Goal: Task Accomplishment & Management: Use online tool/utility

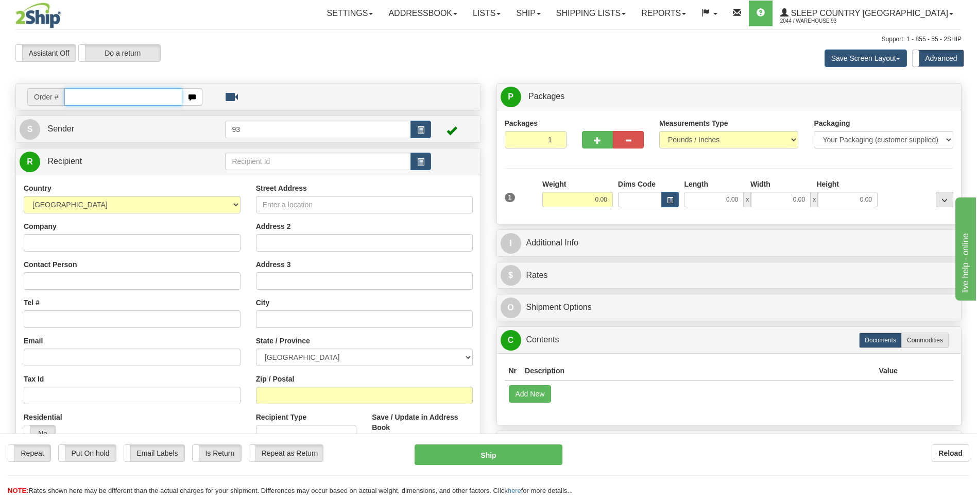
click at [91, 95] on input "text" at bounding box center [122, 97] width 117 height 18
type input "9000I175938"
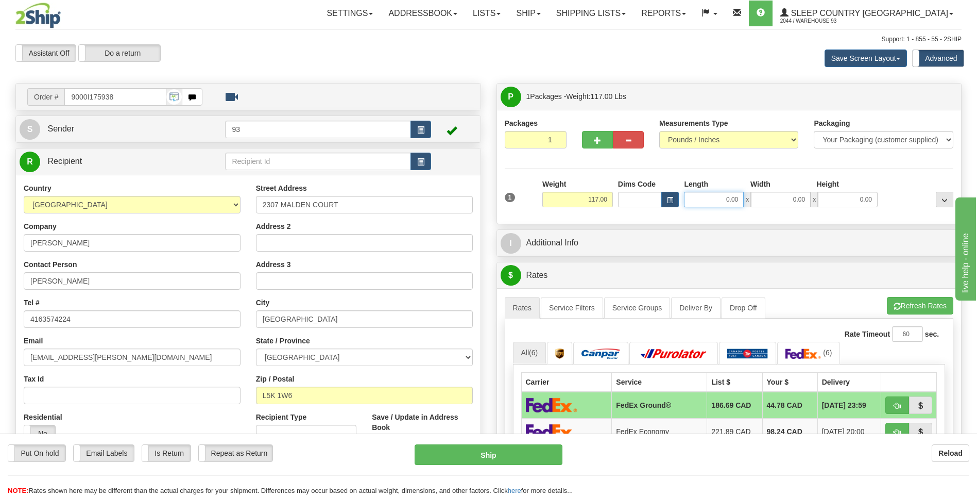
click at [718, 202] on input "0.00" at bounding box center [714, 199] width 60 height 15
type input "61.00"
click at [783, 191] on div "Width" at bounding box center [781, 185] width 66 height 13
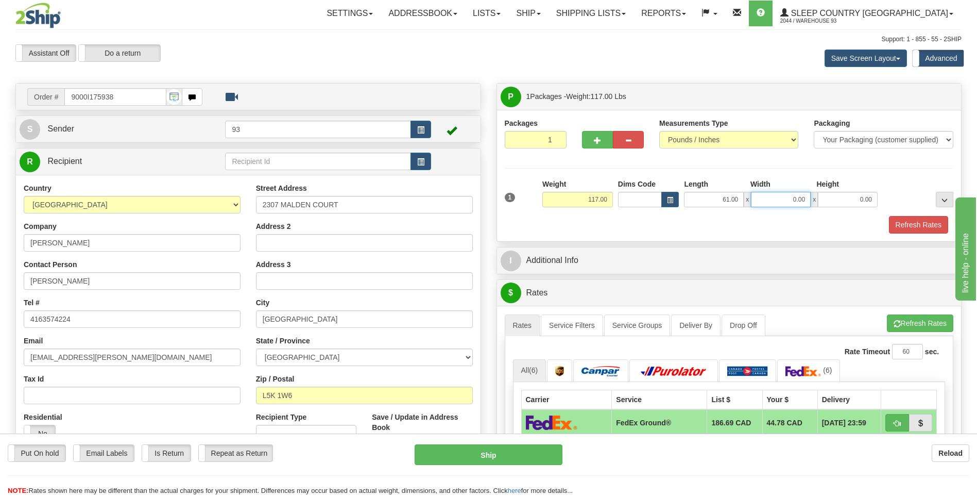
click at [793, 199] on input "0.00" at bounding box center [781, 199] width 60 height 15
type input "41.00"
click at [859, 196] on input "0.00" at bounding box center [848, 199] width 60 height 15
type input "4.00"
click at [903, 222] on button "Refresh Rates" at bounding box center [918, 225] width 59 height 18
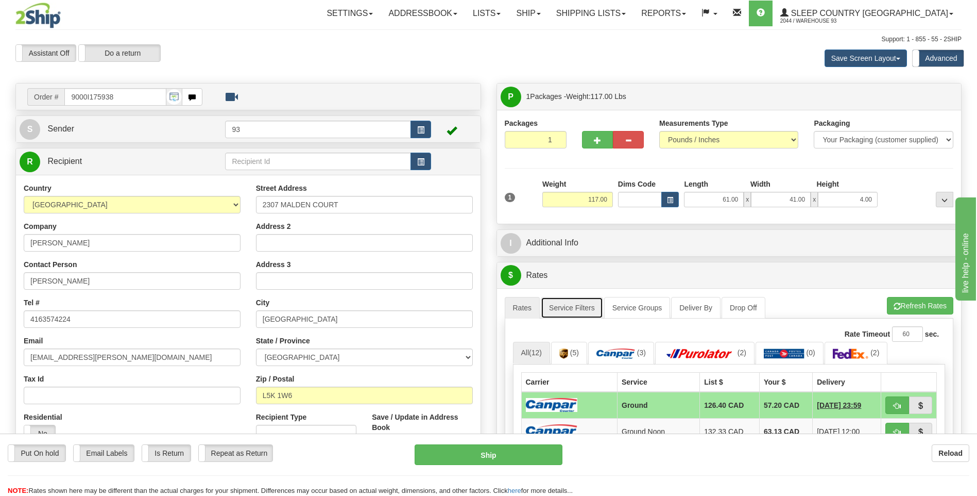
click at [572, 303] on link "Service Filters" at bounding box center [572, 308] width 62 height 22
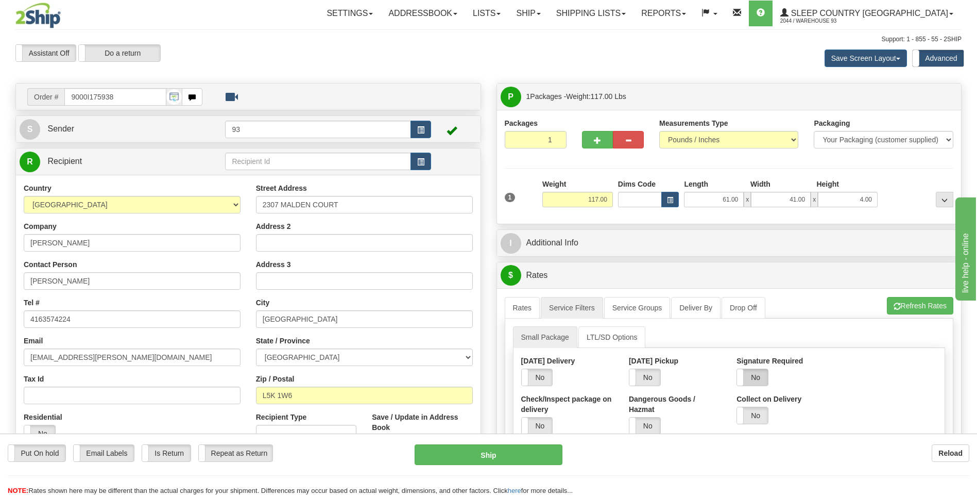
drag, startPoint x: 753, startPoint y: 377, endPoint x: 763, endPoint y: 379, distance: 10.1
click at [753, 379] on label "No" at bounding box center [752, 377] width 31 height 16
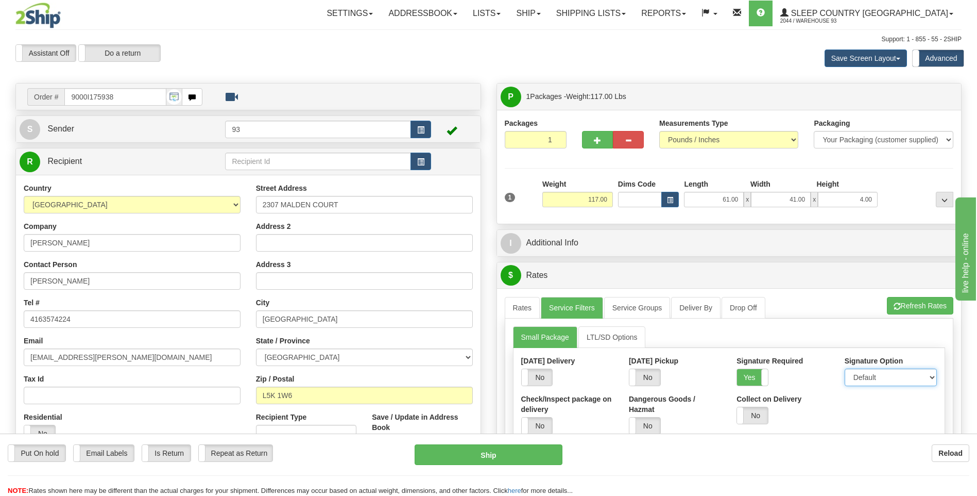
drag, startPoint x: 871, startPoint y: 376, endPoint x: 875, endPoint y: 386, distance: 10.9
click at [871, 376] on select "Default Adult Direct Indirect No Signature Required" at bounding box center [891, 377] width 92 height 18
select select "1"
click at [845, 368] on select "Default Adult Direct Indirect No Signature Required" at bounding box center [891, 377] width 92 height 18
click at [523, 312] on link "Rates" at bounding box center [523, 308] width 36 height 22
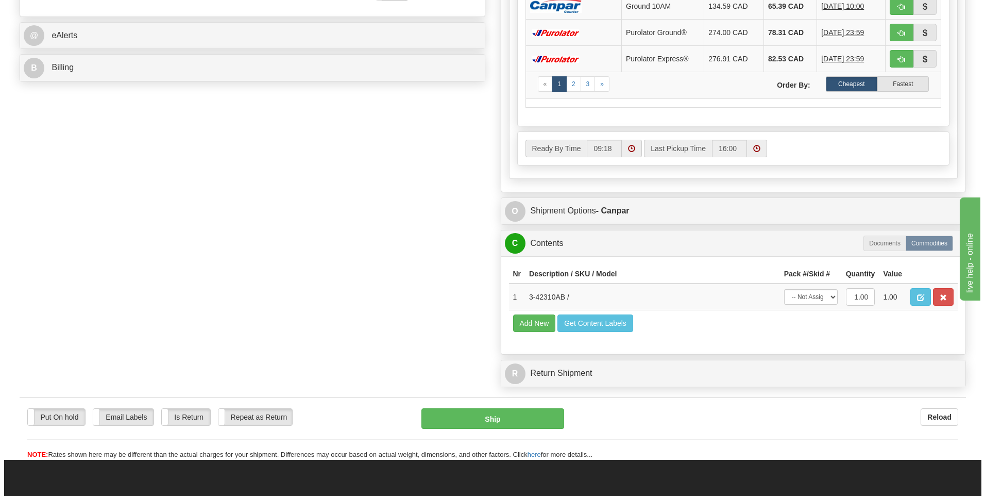
scroll to position [464, 0]
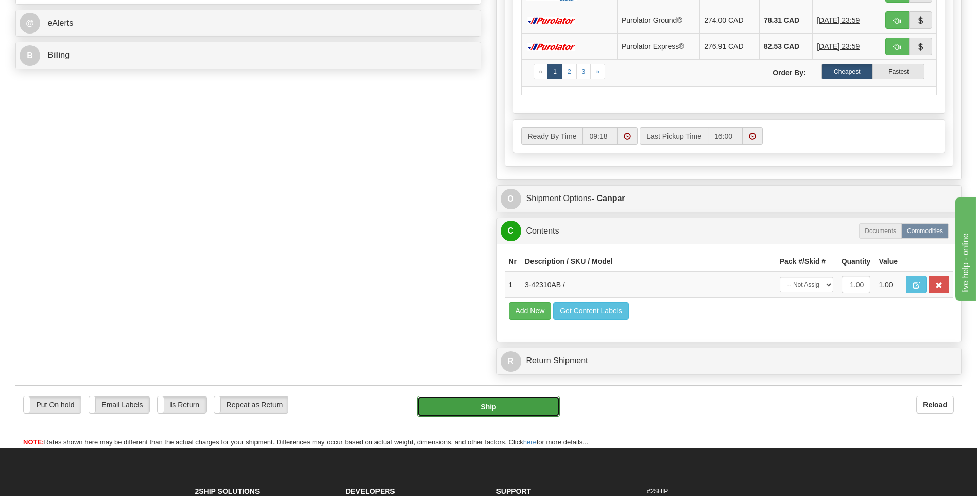
click at [519, 410] on button "Ship" at bounding box center [488, 406] width 142 height 21
type input "1"
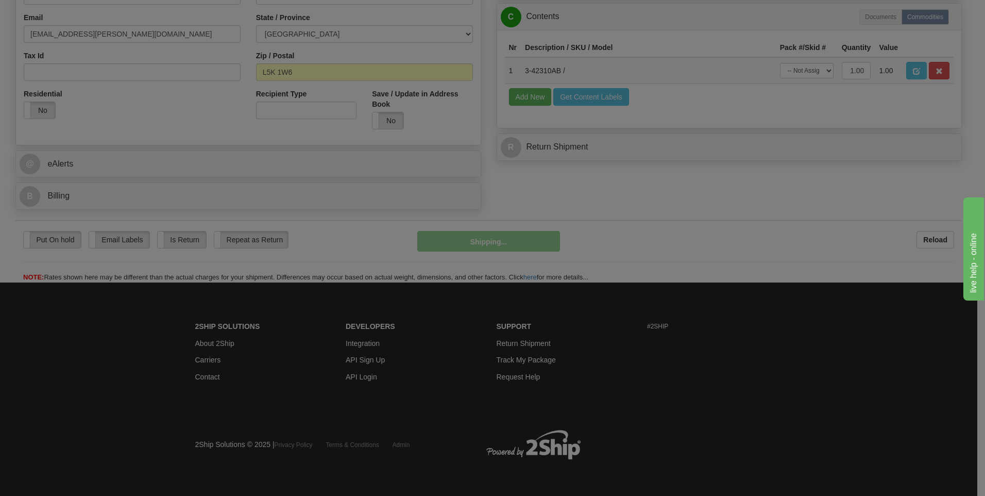
scroll to position [324, 0]
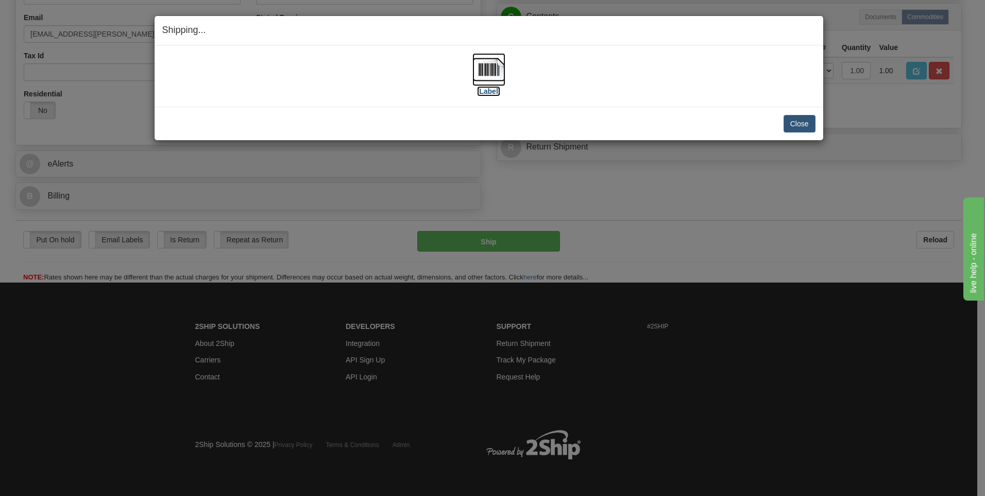
click at [489, 56] on img at bounding box center [488, 69] width 33 height 33
click at [801, 128] on button "Close" at bounding box center [800, 124] width 32 height 18
